Goal: Task Accomplishment & Management: Manage account settings

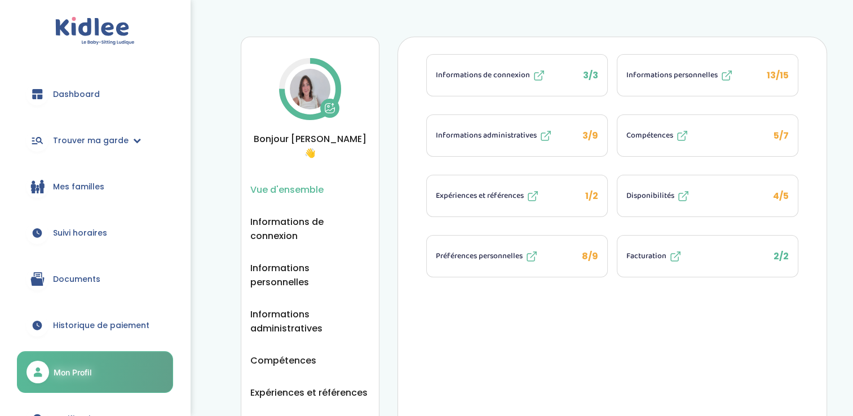
click at [88, 227] on span "Suivi horaires" at bounding box center [80, 233] width 54 height 12
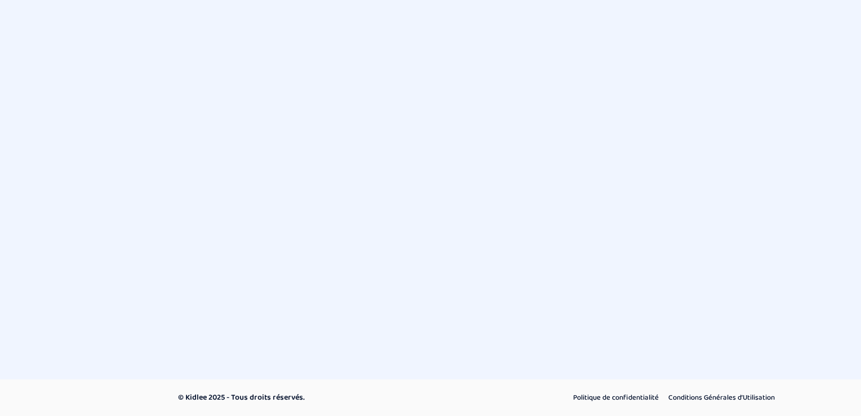
select select "septembre 2025"
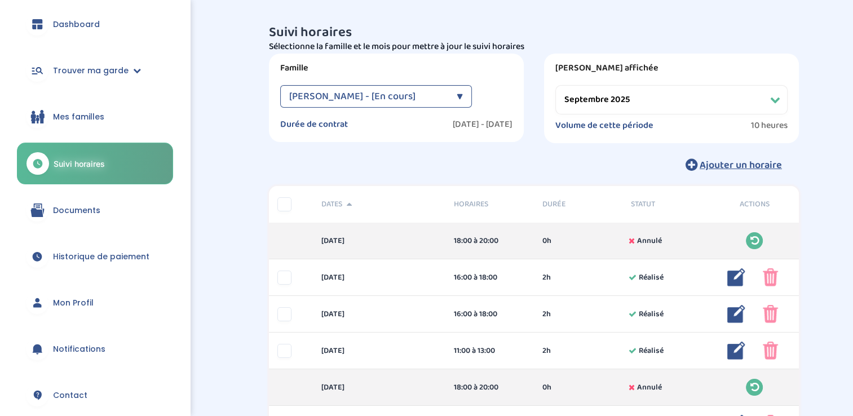
scroll to position [70, 0]
click at [61, 299] on span "Mon Profil" at bounding box center [73, 303] width 41 height 12
